Goal: Information Seeking & Learning: Learn about a topic

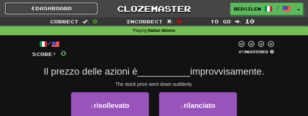
click at [57, 4] on link "Dashboard" at bounding box center [51, 8] width 92 height 11
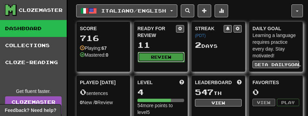
click at [148, 54] on button "Review" at bounding box center [161, 57] width 47 height 10
select select "**"
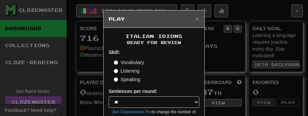
click at [130, 70] on label "Listening" at bounding box center [127, 70] width 26 height 7
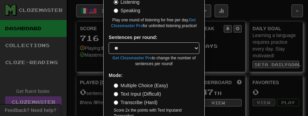
scroll to position [103, 0]
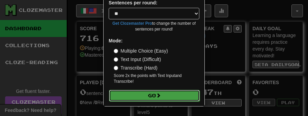
click at [152, 94] on button "Go" at bounding box center [154, 95] width 91 height 11
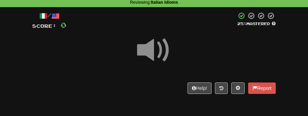
scroll to position [31, 0]
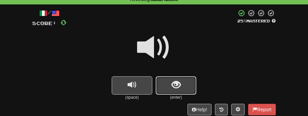
click at [170, 89] on button "show sentence" at bounding box center [176, 85] width 41 height 18
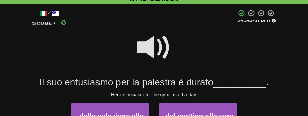
click at [158, 45] on span at bounding box center [154, 47] width 34 height 34
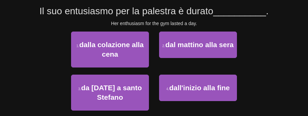
scroll to position [105, 0]
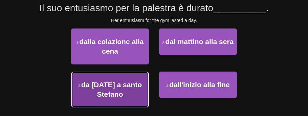
click at [127, 86] on span "da [DATE] a santo Stefano" at bounding box center [111, 88] width 61 height 17
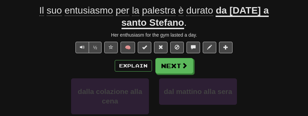
scroll to position [107, 0]
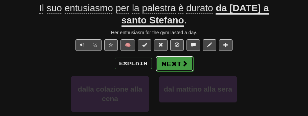
click at [162, 62] on button "Next" at bounding box center [175, 64] width 38 height 16
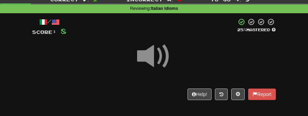
scroll to position [21, 0]
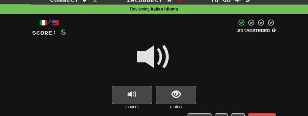
click at [162, 62] on span at bounding box center [154, 57] width 34 height 34
click at [172, 99] on span "show sentence" at bounding box center [175, 94] width 9 height 9
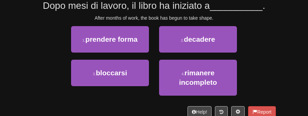
scroll to position [108, 0]
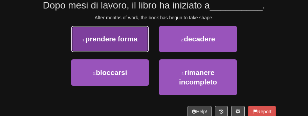
click at [130, 41] on span "prendere forma" at bounding box center [111, 39] width 52 height 8
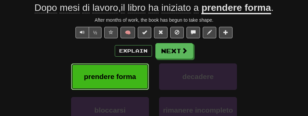
scroll to position [110, 0]
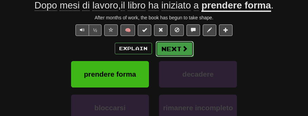
click at [167, 46] on button "Next" at bounding box center [175, 49] width 38 height 16
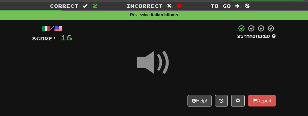
scroll to position [14, 0]
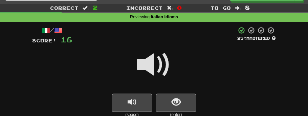
click at [158, 62] on span at bounding box center [154, 65] width 34 height 34
click at [168, 93] on button "show sentence" at bounding box center [176, 102] width 41 height 18
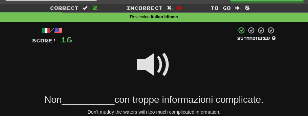
click at [161, 63] on span at bounding box center [154, 65] width 34 height 34
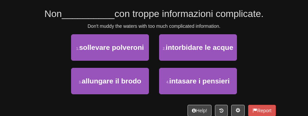
scroll to position [99, 0]
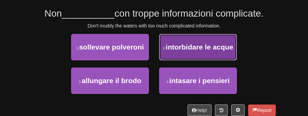
click at [188, 50] on span "intorbidare le acque" at bounding box center [200, 47] width 68 height 8
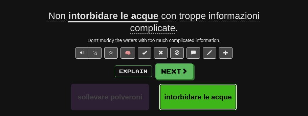
scroll to position [102, 0]
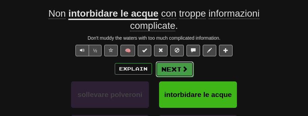
click at [178, 68] on button "Next" at bounding box center [175, 69] width 38 height 16
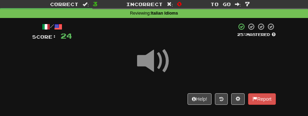
scroll to position [16, 0]
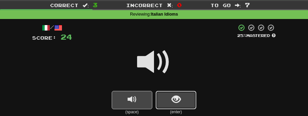
click at [175, 99] on span "show sentence" at bounding box center [175, 99] width 9 height 9
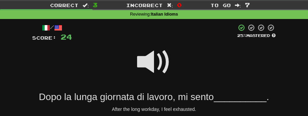
click at [163, 67] on span at bounding box center [154, 62] width 34 height 34
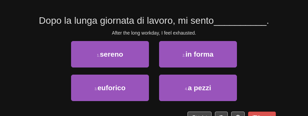
scroll to position [94, 0]
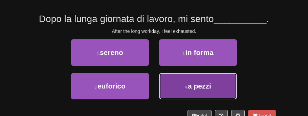
click at [182, 83] on button "4 . a pezzi" at bounding box center [198, 86] width 78 height 26
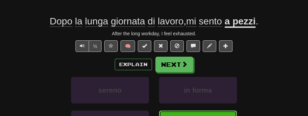
scroll to position [96, 0]
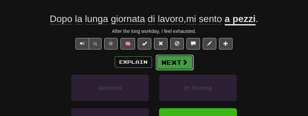
click at [181, 62] on button "Next" at bounding box center [175, 62] width 38 height 16
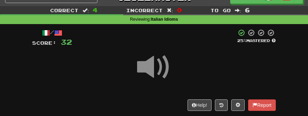
scroll to position [11, 0]
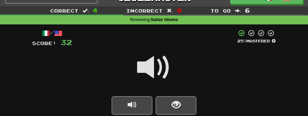
click at [158, 72] on span at bounding box center [154, 67] width 34 height 34
click at [169, 103] on button "show sentence" at bounding box center [176, 105] width 41 height 18
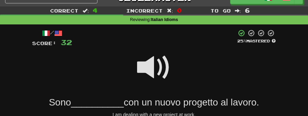
click at [159, 73] on span at bounding box center [154, 67] width 34 height 34
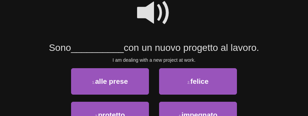
scroll to position [76, 0]
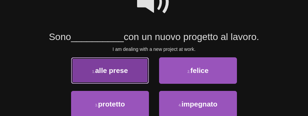
click at [138, 77] on button "1 . alle prese" at bounding box center [110, 70] width 78 height 26
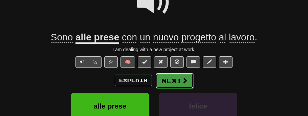
click at [166, 80] on button "Next" at bounding box center [175, 81] width 38 height 16
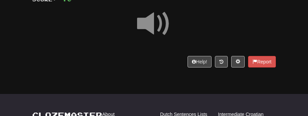
scroll to position [53, 0]
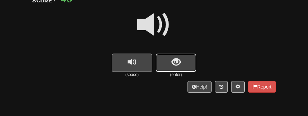
click at [171, 66] on button "show sentence" at bounding box center [176, 62] width 41 height 18
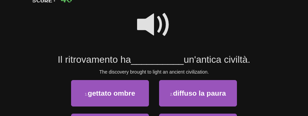
click at [156, 24] on span at bounding box center [154, 25] width 34 height 34
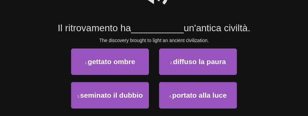
scroll to position [89, 0]
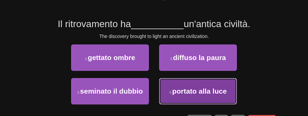
click at [181, 88] on span "portato alla luce" at bounding box center [199, 91] width 54 height 8
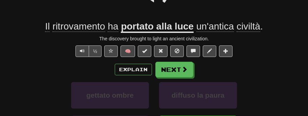
scroll to position [91, 0]
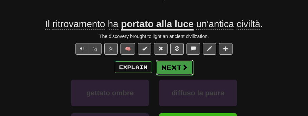
click at [180, 69] on button "Next" at bounding box center [175, 68] width 38 height 16
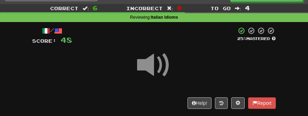
scroll to position [13, 0]
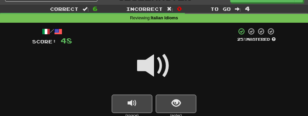
click at [161, 70] on span at bounding box center [154, 66] width 34 height 34
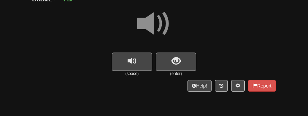
scroll to position [54, 0]
click at [176, 66] on button "show sentence" at bounding box center [176, 62] width 41 height 18
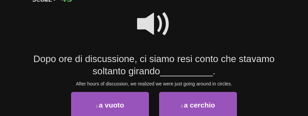
click at [160, 31] on span at bounding box center [154, 24] width 34 height 34
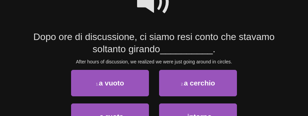
scroll to position [75, 0]
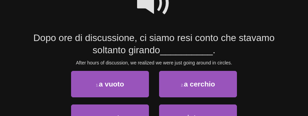
click at [161, 8] on span at bounding box center [154, 3] width 34 height 34
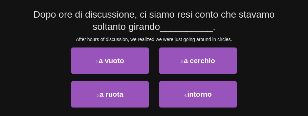
scroll to position [99, 0]
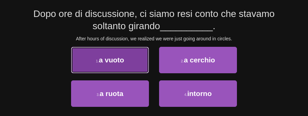
click at [133, 57] on button "1 . a vuoto" at bounding box center [110, 60] width 78 height 26
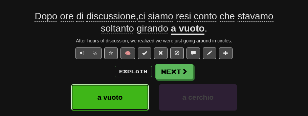
scroll to position [101, 0]
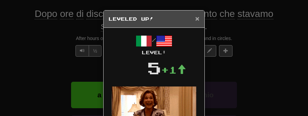
click at [199, 15] on span "×" at bounding box center [197, 19] width 4 height 8
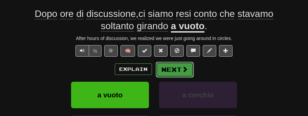
click at [180, 74] on button "Next" at bounding box center [175, 70] width 38 height 16
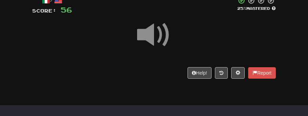
scroll to position [42, 0]
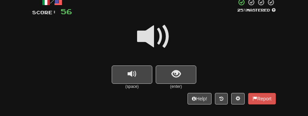
click at [158, 38] on span at bounding box center [154, 37] width 34 height 34
click at [179, 78] on span "show sentence" at bounding box center [175, 73] width 9 height 9
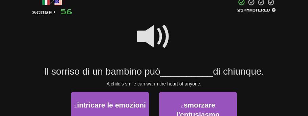
click at [155, 43] on span at bounding box center [154, 37] width 34 height 34
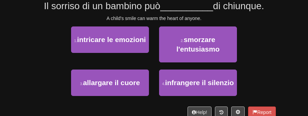
scroll to position [109, 0]
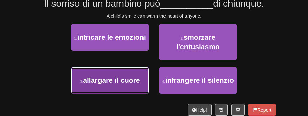
click at [125, 85] on button "3 . allargare il cuore" at bounding box center [110, 80] width 78 height 26
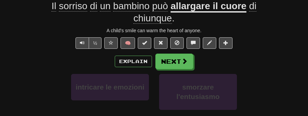
scroll to position [112, 0]
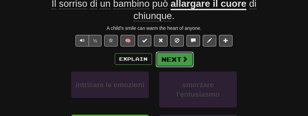
click at [167, 59] on button "Next" at bounding box center [175, 59] width 38 height 16
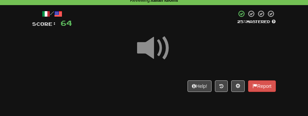
scroll to position [17, 0]
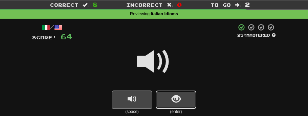
click at [173, 92] on button "show sentence" at bounding box center [176, 99] width 41 height 18
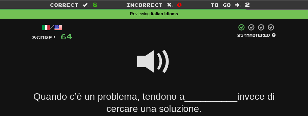
click at [165, 75] on span at bounding box center [154, 62] width 34 height 34
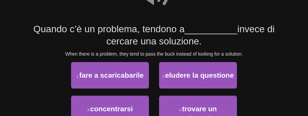
scroll to position [84, 0]
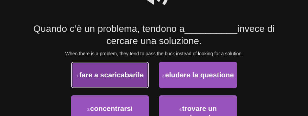
click at [141, 79] on button "1 . fare a scaricabarile" at bounding box center [110, 75] width 78 height 26
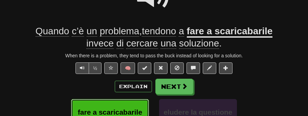
scroll to position [87, 0]
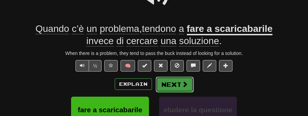
click at [169, 80] on button "Next" at bounding box center [175, 84] width 38 height 16
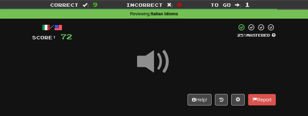
scroll to position [17, 0]
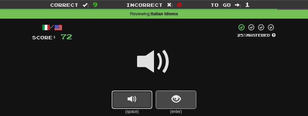
click at [138, 93] on button "replay audio" at bounding box center [132, 99] width 41 height 18
click at [163, 101] on button "show sentence" at bounding box center [176, 99] width 41 height 18
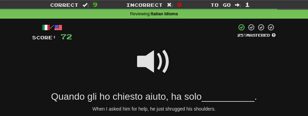
click at [158, 67] on span at bounding box center [154, 62] width 34 height 34
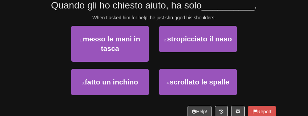
scroll to position [110, 0]
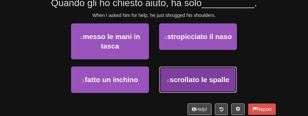
click at [174, 79] on span "scrollato le spalle" at bounding box center [199, 79] width 60 height 8
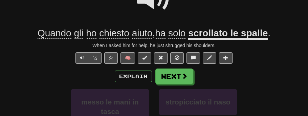
scroll to position [81, 0]
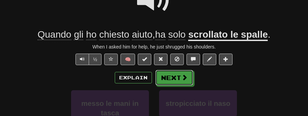
click at [174, 79] on button "Next" at bounding box center [174, 78] width 38 height 16
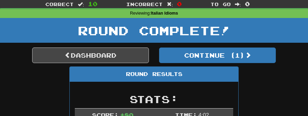
scroll to position [0, 0]
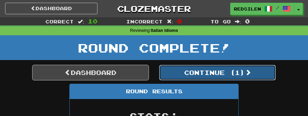
click at [181, 77] on button "Continue ( 1 )" at bounding box center [217, 73] width 117 height 16
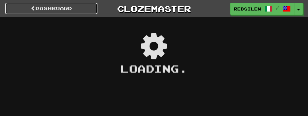
click at [31, 7] on span at bounding box center [33, 8] width 5 height 5
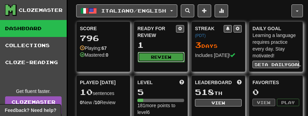
click at [150, 57] on button "Review" at bounding box center [161, 57] width 47 height 10
select select "**"
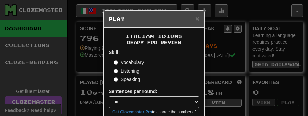
click at [142, 61] on label "Vocabulary" at bounding box center [129, 62] width 30 height 7
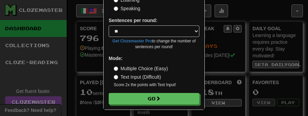
scroll to position [72, 0]
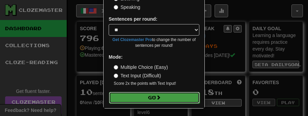
click at [168, 94] on button "Go" at bounding box center [154, 97] width 91 height 11
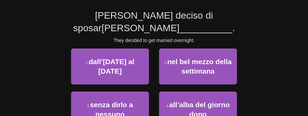
scroll to position [55, 0]
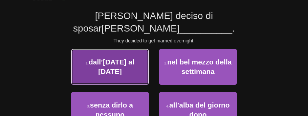
click at [134, 58] on span "dall’oggi al domani" at bounding box center [112, 66] width 46 height 17
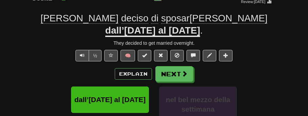
click at [136, 52] on span "🧠" at bounding box center [168, 54] width 131 height 5
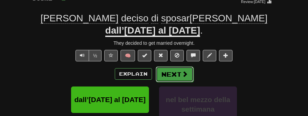
click at [176, 66] on button "Next" at bounding box center [175, 74] width 38 height 16
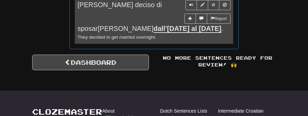
scroll to position [413, 0]
click at [142, 54] on link "Dashboard" at bounding box center [90, 62] width 117 height 16
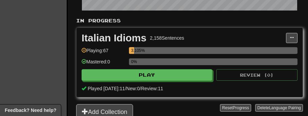
scroll to position [154, 0]
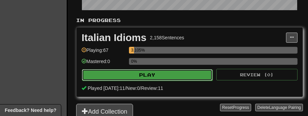
click at [145, 71] on button "Play" at bounding box center [147, 74] width 131 height 11
select select "**"
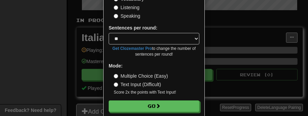
scroll to position [68, 0]
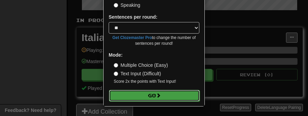
click at [140, 95] on button "Go" at bounding box center [154, 95] width 91 height 11
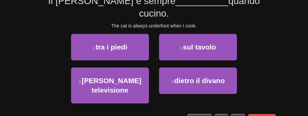
scroll to position [65, 0]
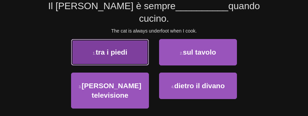
click at [137, 46] on button "1 . tra i piedi" at bounding box center [110, 52] width 78 height 26
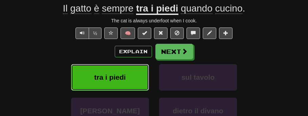
scroll to position [68, 0]
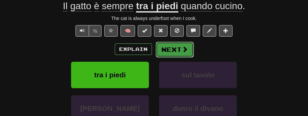
click at [182, 46] on span at bounding box center [185, 49] width 6 height 6
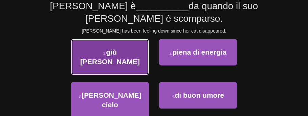
click at [142, 55] on button "1 . giù di corda" at bounding box center [110, 57] width 78 height 36
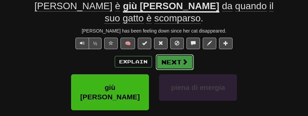
click at [170, 61] on button "Next" at bounding box center [175, 62] width 38 height 16
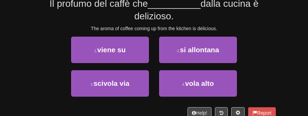
scroll to position [65, 0]
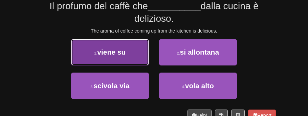
click at [139, 55] on button "1 . viene su" at bounding box center [110, 52] width 78 height 26
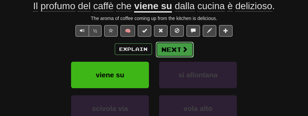
click at [168, 48] on button "Next" at bounding box center [175, 50] width 38 height 16
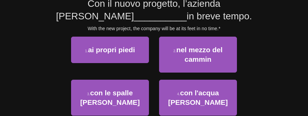
scroll to position [65, 0]
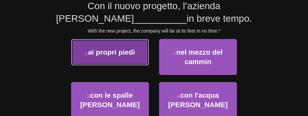
click at [138, 57] on button "1 . ai propri piedi" at bounding box center [110, 52] width 78 height 26
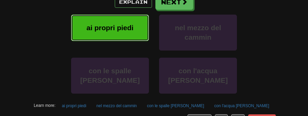
scroll to position [135, 0]
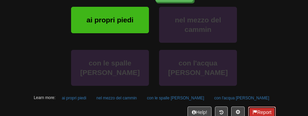
click at [271, 106] on button "Report" at bounding box center [262, 111] width 28 height 11
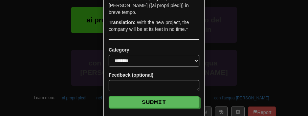
scroll to position [127, 0]
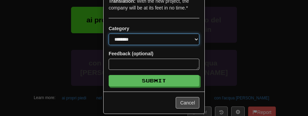
click at [184, 33] on select "**********" at bounding box center [154, 38] width 91 height 11
select select "**********"
click at [109, 33] on select "**********" at bounding box center [154, 38] width 91 height 11
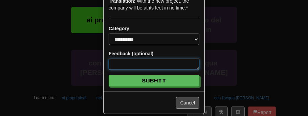
click at [167, 59] on textarea at bounding box center [154, 64] width 91 height 11
type textarea "*"
type textarea "**"
type textarea "*"
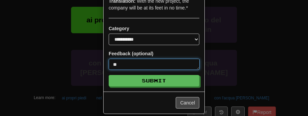
type textarea "**"
type textarea "*"
type textarea "****"
type textarea "*"
type textarea "*****"
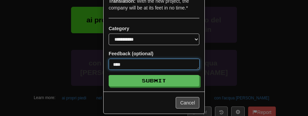
type textarea "*"
type textarea "*****"
type textarea "*"
type textarea "*******"
type textarea "*"
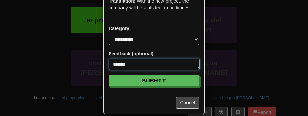
type textarea "********"
type textarea "*"
type textarea "*********"
type textarea "*"
type textarea "*********"
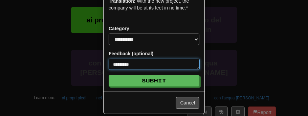
type textarea "*"
type textarea "**********"
type textarea "*"
type textarea "**********"
type textarea "*"
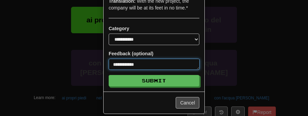
type textarea "**********"
type textarea "*"
type textarea "**********"
type textarea "*"
type textarea "**********"
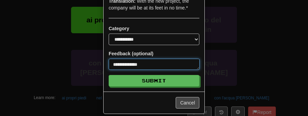
type textarea "*"
type textarea "**********"
type textarea "*"
type textarea "**********"
type textarea "*"
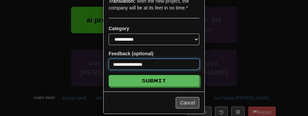
type textarea "**********"
type textarea "*"
type textarea "**********"
type textarea "*"
type textarea "**********"
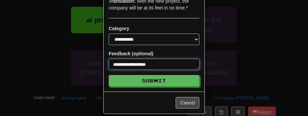
type textarea "*"
type textarea "**********"
type textarea "*"
type textarea "**********"
type textarea "*"
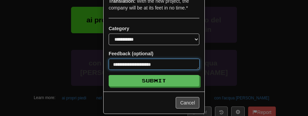
type textarea "**********"
type textarea "*"
type textarea "**********"
type textarea "*"
type textarea "**********"
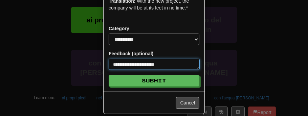
type textarea "*"
type textarea "**********"
type textarea "*"
type textarea "**********"
type textarea "*"
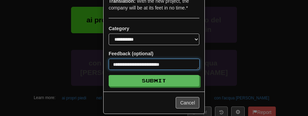
type textarea "**********"
type textarea "*"
type textarea "**********"
type textarea "*"
type textarea "**********"
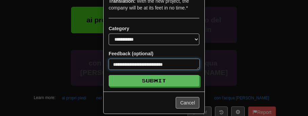
type textarea "*"
type textarea "**********"
type textarea "*"
type textarea "**********"
type textarea "*"
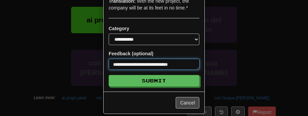
type textarea "**********"
type textarea "*"
type textarea "**********"
type textarea "*"
type textarea "**********"
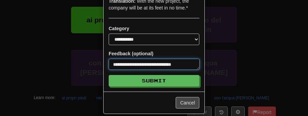
type textarea "*"
type textarea "**********"
type textarea "*"
type textarea "**********"
type textarea "*"
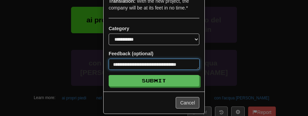
type textarea "**********"
type textarea "*"
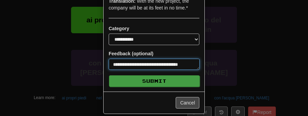
type textarea "**********"
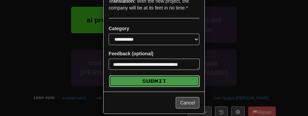
click at [156, 75] on button "Submit" at bounding box center [154, 80] width 91 height 11
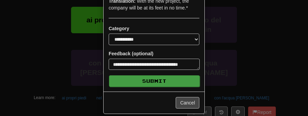
type textarea "*"
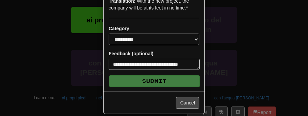
scroll to position [22, 0]
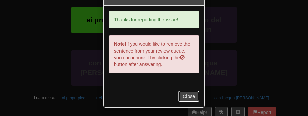
click at [181, 90] on button "Close" at bounding box center [188, 95] width 21 height 11
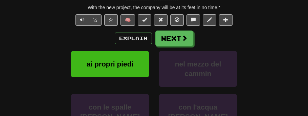
scroll to position [91, 0]
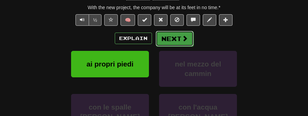
click at [171, 40] on button "Next" at bounding box center [175, 39] width 38 height 16
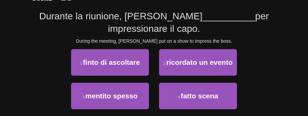
scroll to position [55, 0]
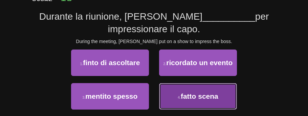
click at [221, 94] on button "4 . fatto scena" at bounding box center [198, 96] width 78 height 26
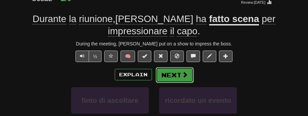
click at [181, 78] on button "Next" at bounding box center [175, 75] width 38 height 16
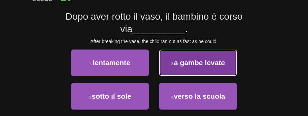
click at [230, 62] on button "2 . a gambe levate" at bounding box center [198, 62] width 78 height 26
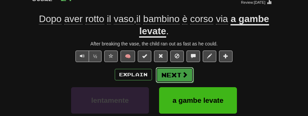
click at [184, 78] on button "Next" at bounding box center [175, 75] width 38 height 16
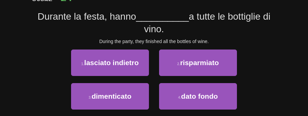
scroll to position [55, 0]
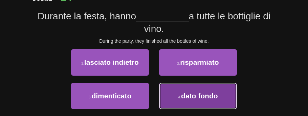
click at [227, 97] on button "4 . dato fondo" at bounding box center [198, 96] width 78 height 26
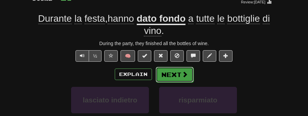
click at [189, 76] on button "Next" at bounding box center [175, 75] width 38 height 16
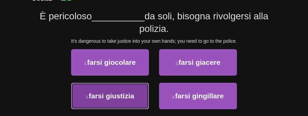
click at [90, 95] on span "farsi giustizia" at bounding box center [111, 96] width 45 height 8
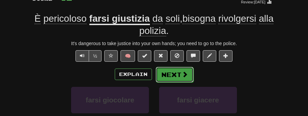
click at [182, 77] on button "Next" at bounding box center [175, 75] width 38 height 16
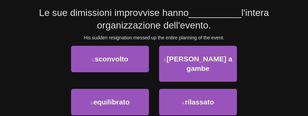
scroll to position [59, 0]
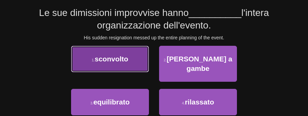
click at [84, 61] on button "1 . sconvolto" at bounding box center [110, 59] width 78 height 26
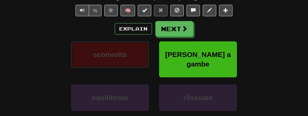
scroll to position [97, 0]
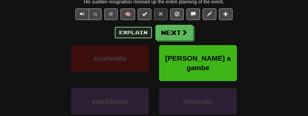
click at [123, 30] on button "Explain" at bounding box center [133, 32] width 37 height 11
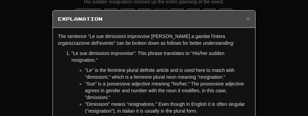
click at [275, 92] on div "× Explanation The sentence "Le sue dimissioni improvvise hanno mandato a gambe …" at bounding box center [154, 58] width 308 height 116
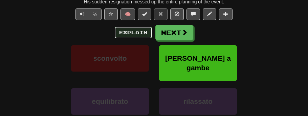
click at [129, 31] on button "Explain" at bounding box center [133, 32] width 37 height 11
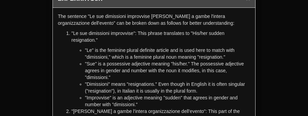
scroll to position [0, 0]
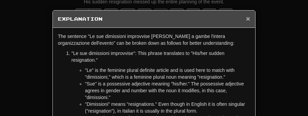
click at [247, 17] on span "×" at bounding box center [248, 19] width 4 height 8
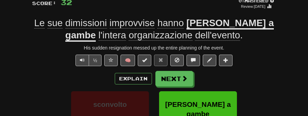
scroll to position [50, 0]
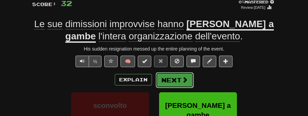
click at [165, 80] on button "Next" at bounding box center [175, 80] width 38 height 16
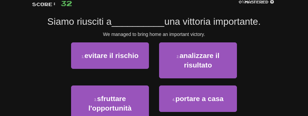
scroll to position [59, 0]
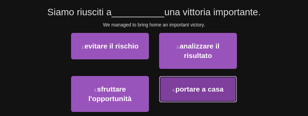
click at [227, 87] on button "4 . portare a casa" at bounding box center [198, 89] width 78 height 26
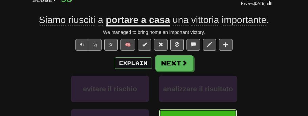
scroll to position [48, 0]
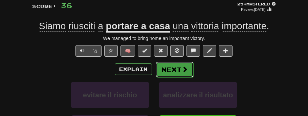
click at [167, 69] on button "Next" at bounding box center [175, 70] width 38 height 16
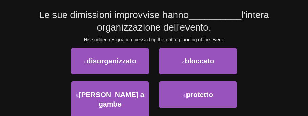
scroll to position [58, 0]
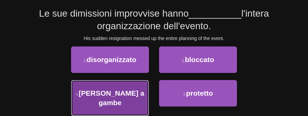
click at [86, 95] on span "mandato a gambe" at bounding box center [112, 97] width 66 height 17
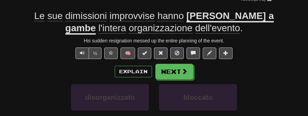
scroll to position [61, 0]
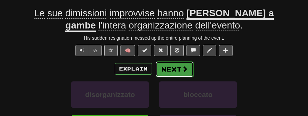
click at [167, 71] on button "Next" at bounding box center [175, 69] width 38 height 16
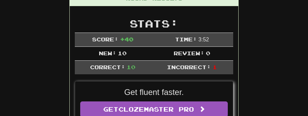
scroll to position [96, 0]
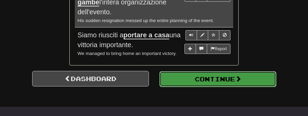
click at [262, 71] on button "Continue" at bounding box center [217, 79] width 117 height 16
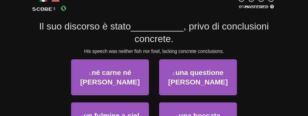
scroll to position [45, 0]
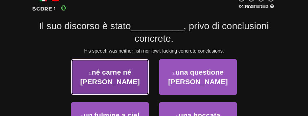
click at [88, 72] on span "né carne né pesce" at bounding box center [110, 76] width 60 height 17
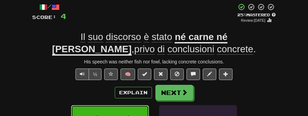
scroll to position [40, 0]
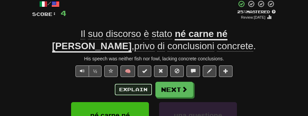
click at [126, 90] on button "Explain" at bounding box center [133, 89] width 37 height 11
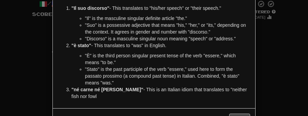
scroll to position [61, 0]
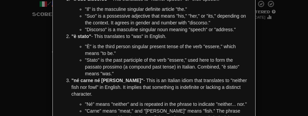
click at [275, 83] on div "× Explanation The Italian sentence "Il suo discorso è stato né carne né pesce, …" at bounding box center [154, 58] width 308 height 116
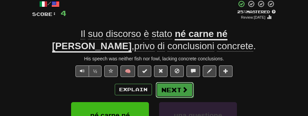
click at [173, 92] on button "Next" at bounding box center [175, 90] width 38 height 16
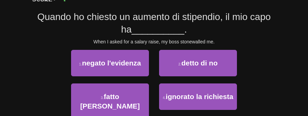
scroll to position [56, 0]
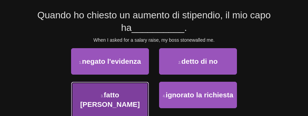
click at [87, 99] on button "3 . fatto muro" at bounding box center [110, 100] width 78 height 36
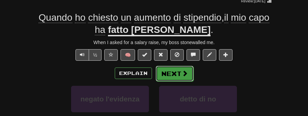
click at [166, 75] on button "Next" at bounding box center [175, 74] width 38 height 16
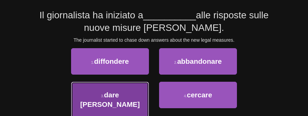
click at [89, 95] on span "dare la caccia" at bounding box center [110, 99] width 60 height 17
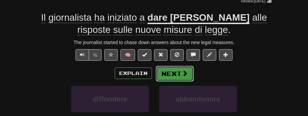
click at [162, 74] on button "Next" at bounding box center [175, 74] width 38 height 16
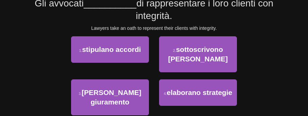
scroll to position [69, 0]
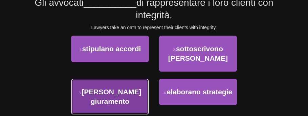
click at [82, 92] on button "3 . prestano giuramento" at bounding box center [110, 96] width 78 height 36
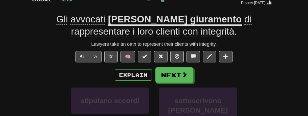
scroll to position [53, 0]
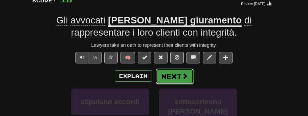
click at [164, 80] on button "Next" at bounding box center [175, 76] width 38 height 16
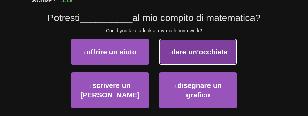
click at [229, 55] on button "2 . dare un’occhiata" at bounding box center [198, 52] width 78 height 26
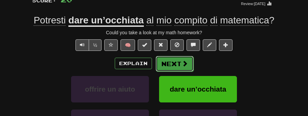
click at [176, 64] on button "Next" at bounding box center [175, 64] width 38 height 16
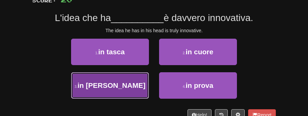
click at [82, 86] on button "3 . in testa" at bounding box center [110, 85] width 78 height 26
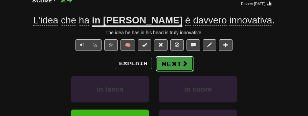
click at [172, 63] on button "Next" at bounding box center [175, 64] width 38 height 16
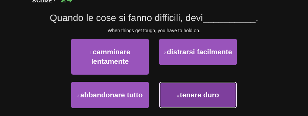
click at [230, 94] on button "4 . tenere duro" at bounding box center [198, 95] width 78 height 26
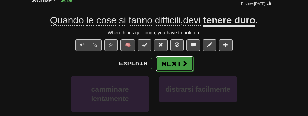
click at [170, 63] on button "Next" at bounding box center [175, 64] width 38 height 16
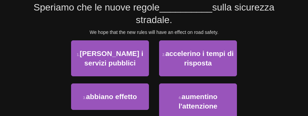
scroll to position [64, 0]
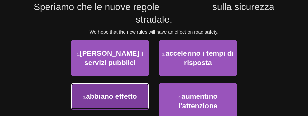
click at [87, 100] on button "3 . abbiano effetto" at bounding box center [110, 96] width 78 height 26
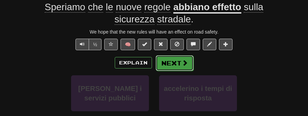
click at [169, 65] on button "Next" at bounding box center [175, 63] width 38 height 16
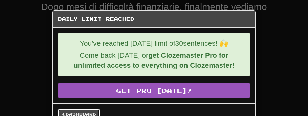
click at [66, 109] on link "Dashboard" at bounding box center [79, 114] width 42 height 10
